Goal: Manage account settings

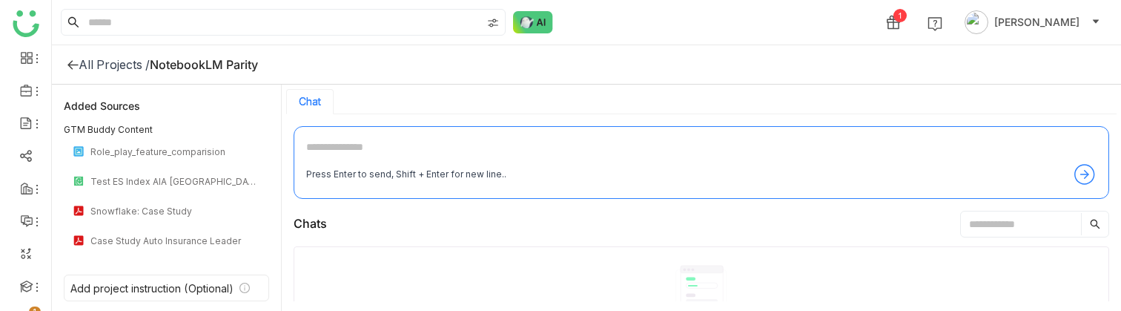
scroll to position [171, 0]
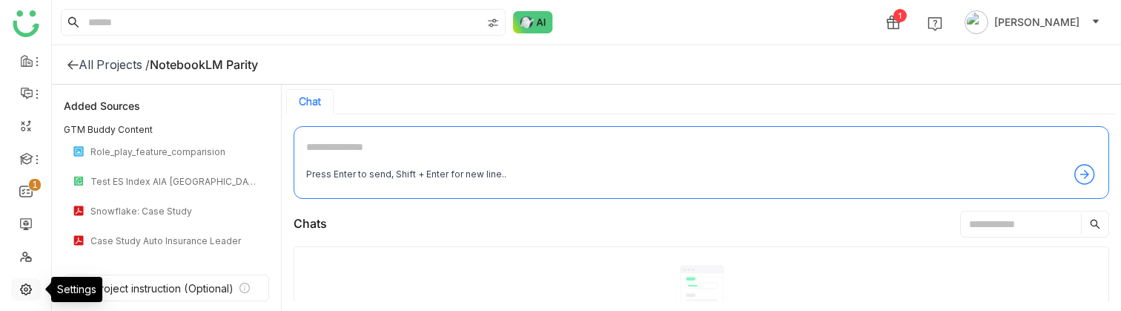
click at [32, 291] on link at bounding box center [25, 288] width 13 height 13
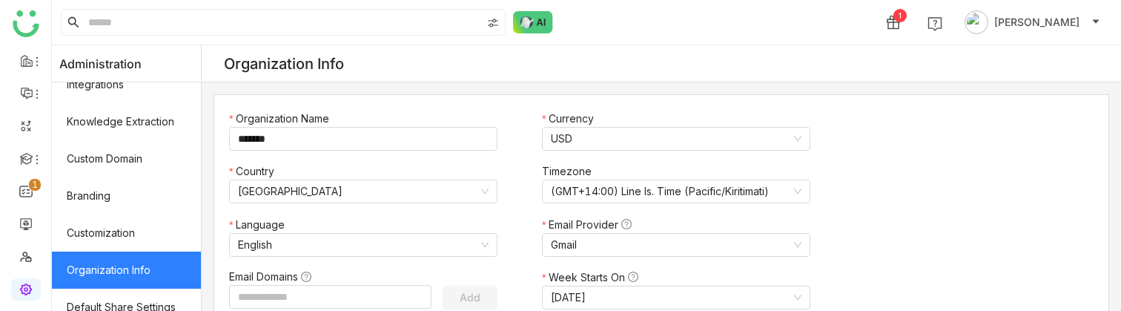
scroll to position [124, 0]
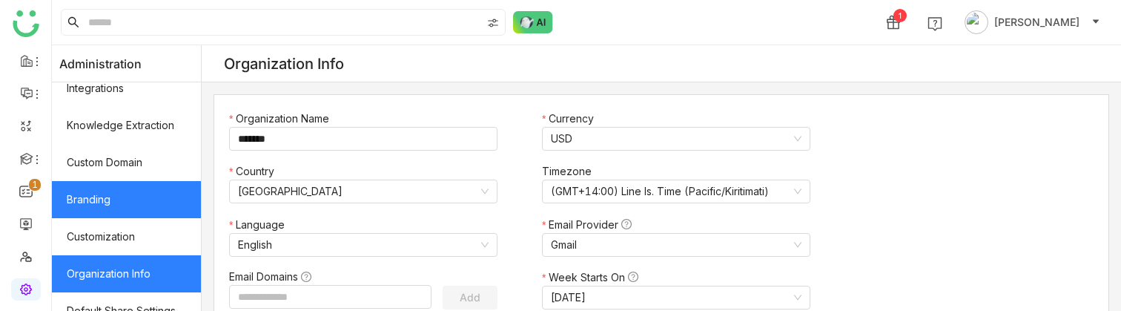
click at [121, 207] on link "Branding" at bounding box center [126, 199] width 149 height 37
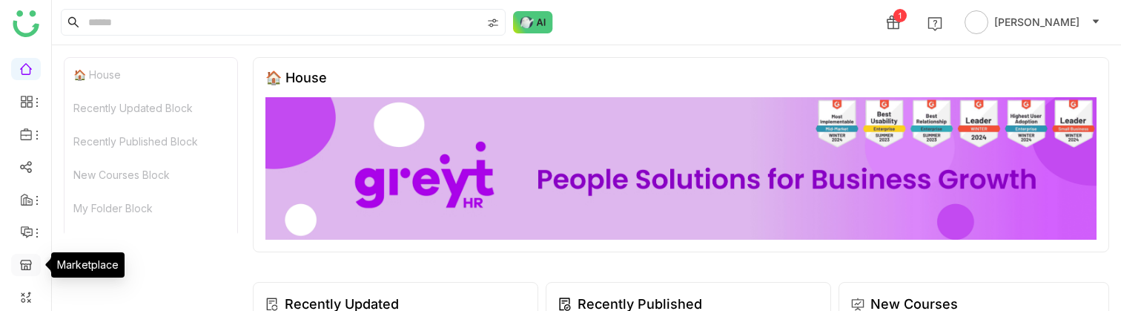
scroll to position [204, 0]
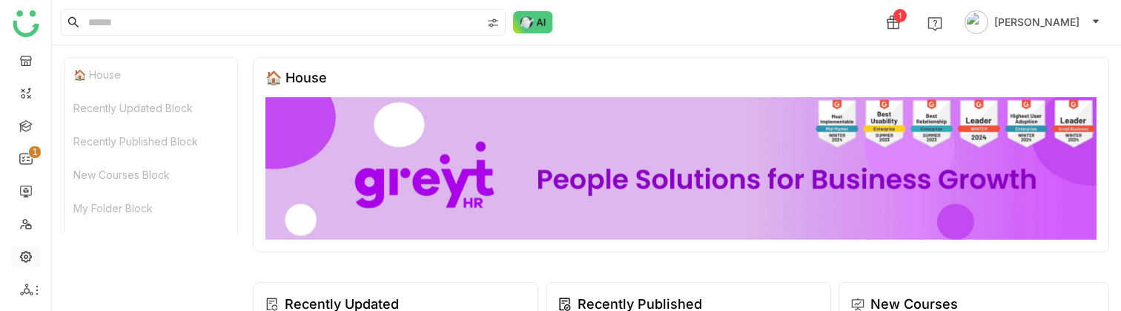
click at [20, 261] on link at bounding box center [25, 255] width 13 height 13
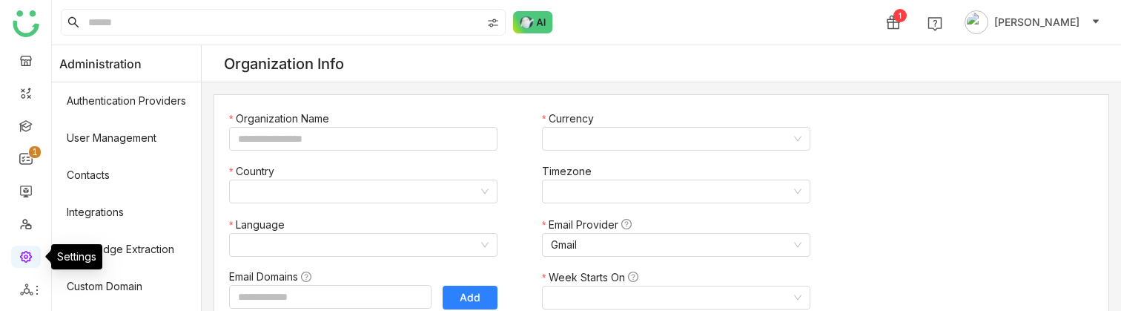
type input "*******"
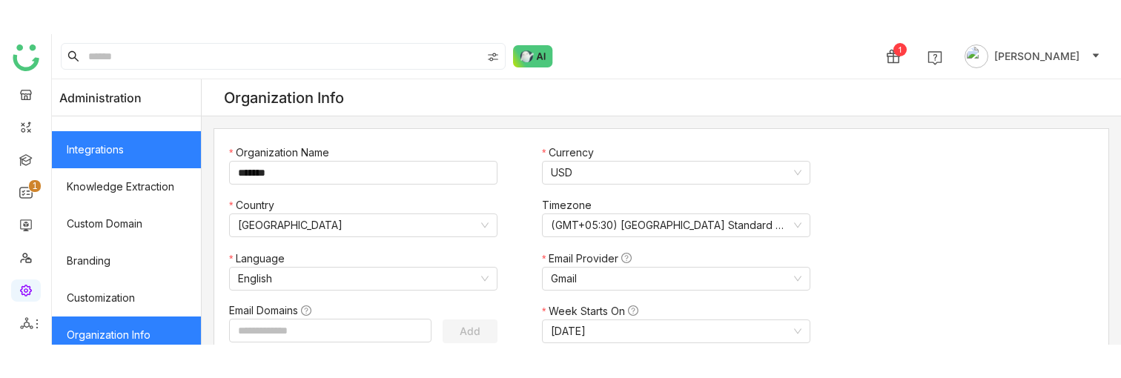
scroll to position [100, 0]
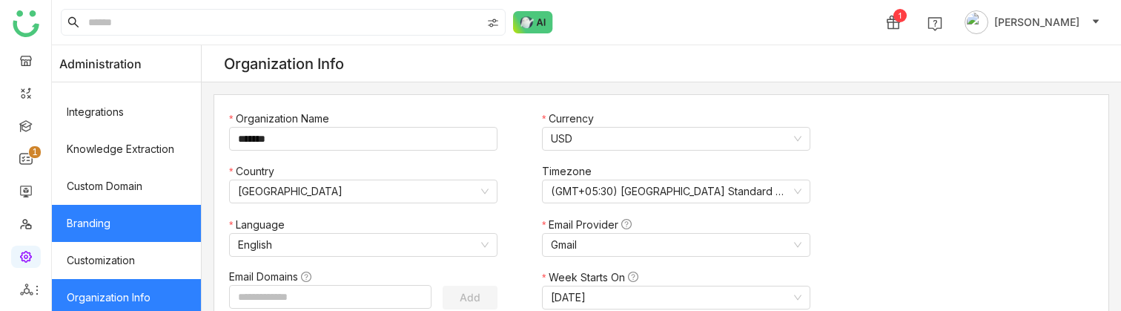
click at [105, 219] on link "Branding" at bounding box center [126, 223] width 149 height 37
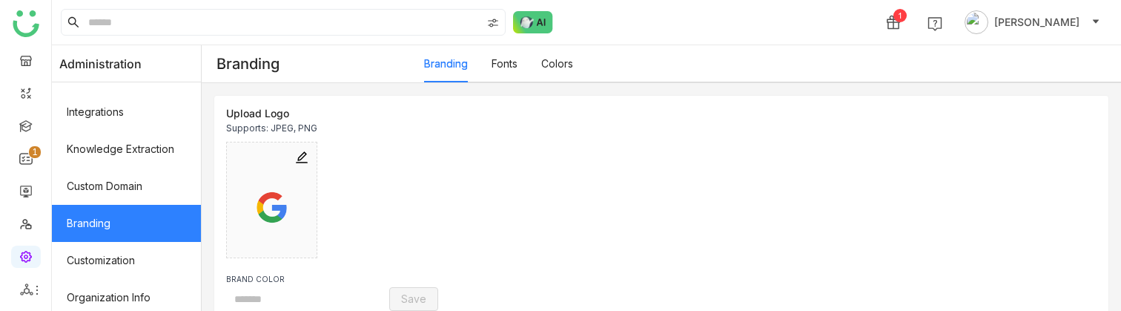
type input "*******"
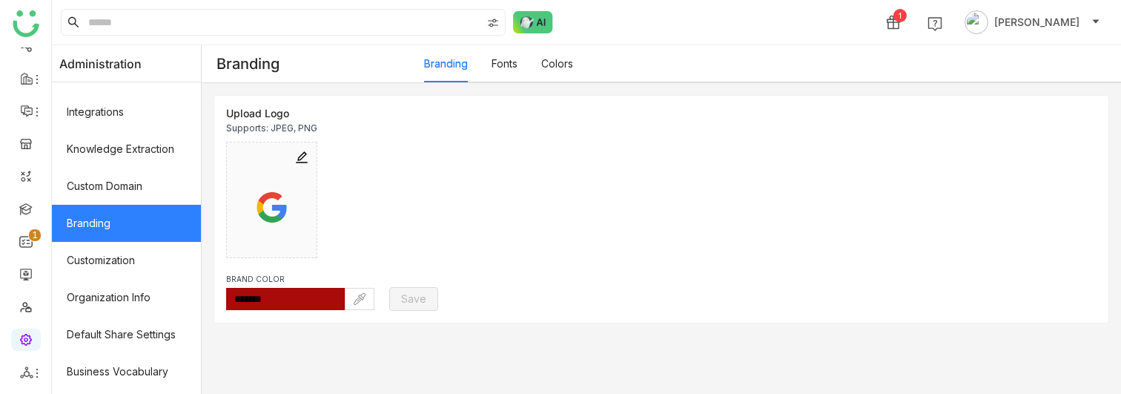
scroll to position [121, 0]
